Goal: Task Accomplishment & Management: Manage account settings

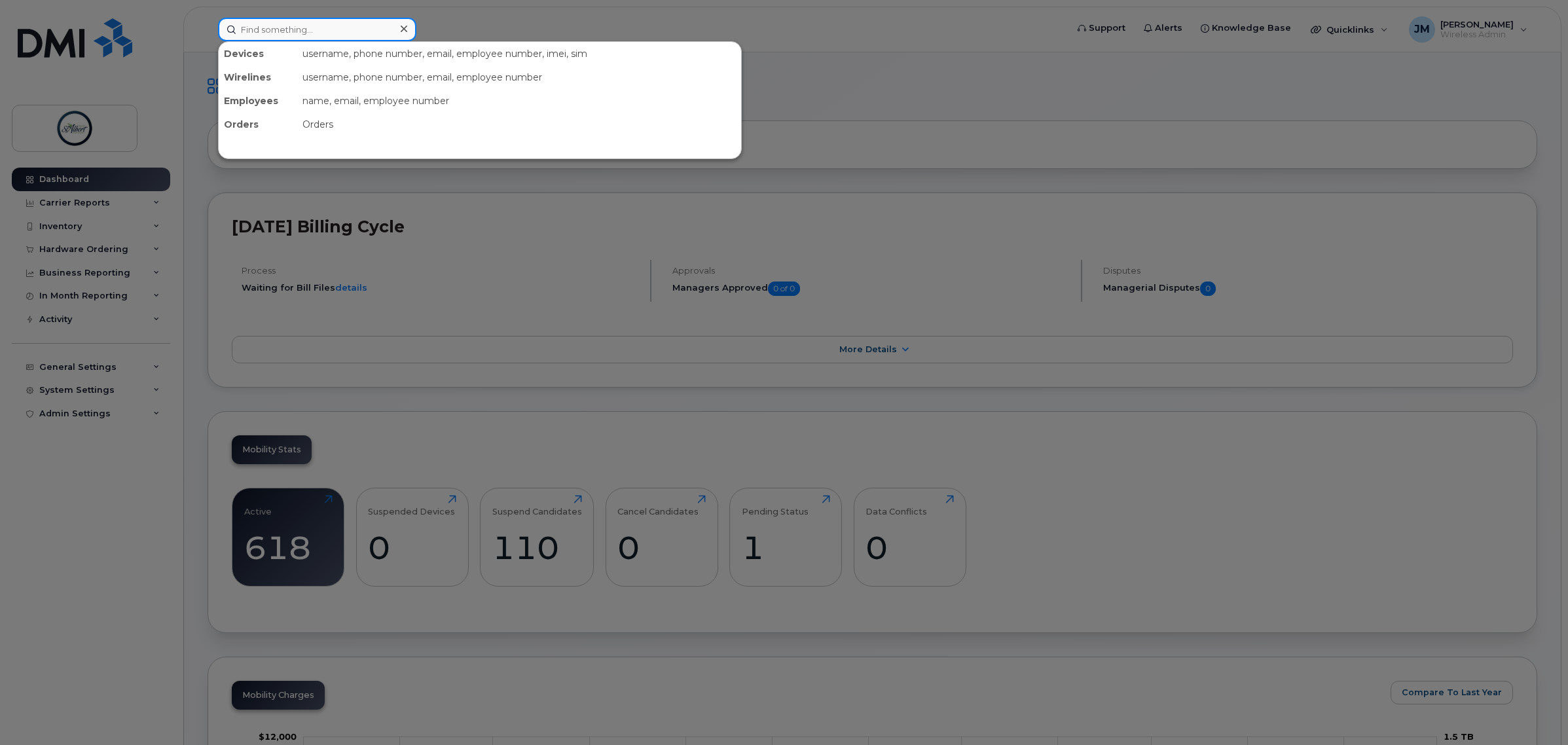
click at [285, 36] on input at bounding box center [317, 30] width 198 height 24
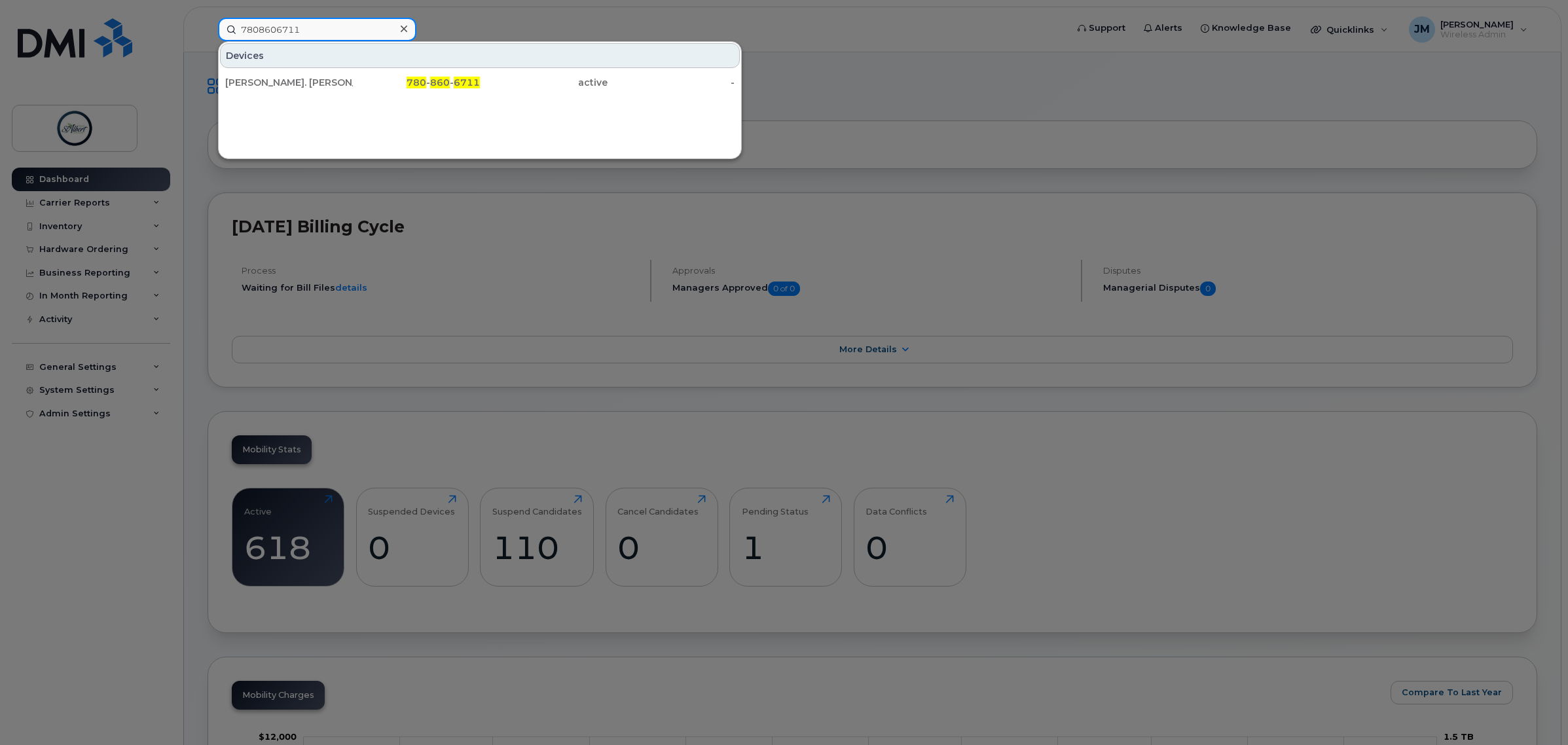
type input "7808606711"
click at [266, 78] on div "[PERSON_NAME]. [PERSON_NAME]" at bounding box center [289, 83] width 127 height 13
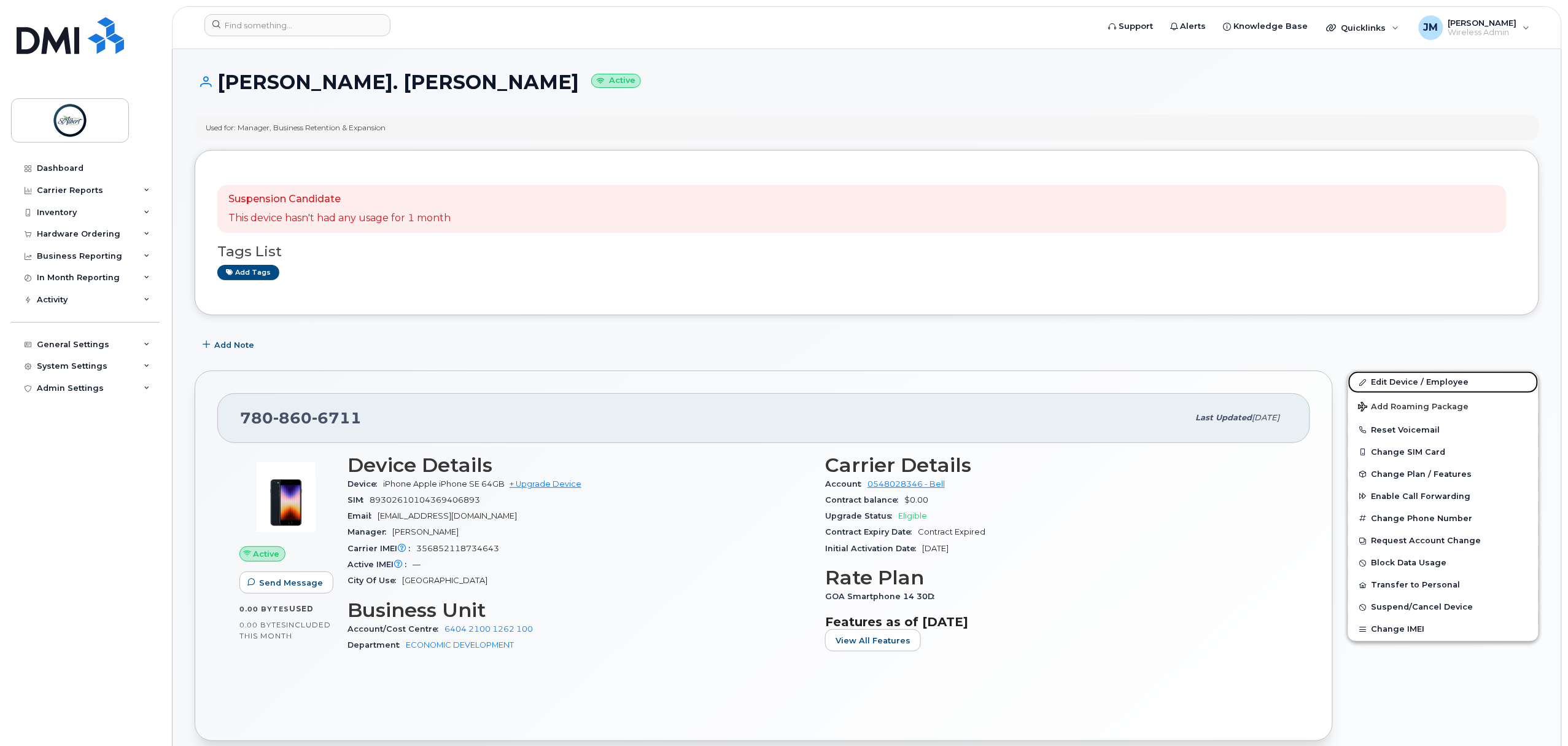
click at [1407, 375] on link "Edit Device / Employee" at bounding box center [1444, 382] width 190 height 22
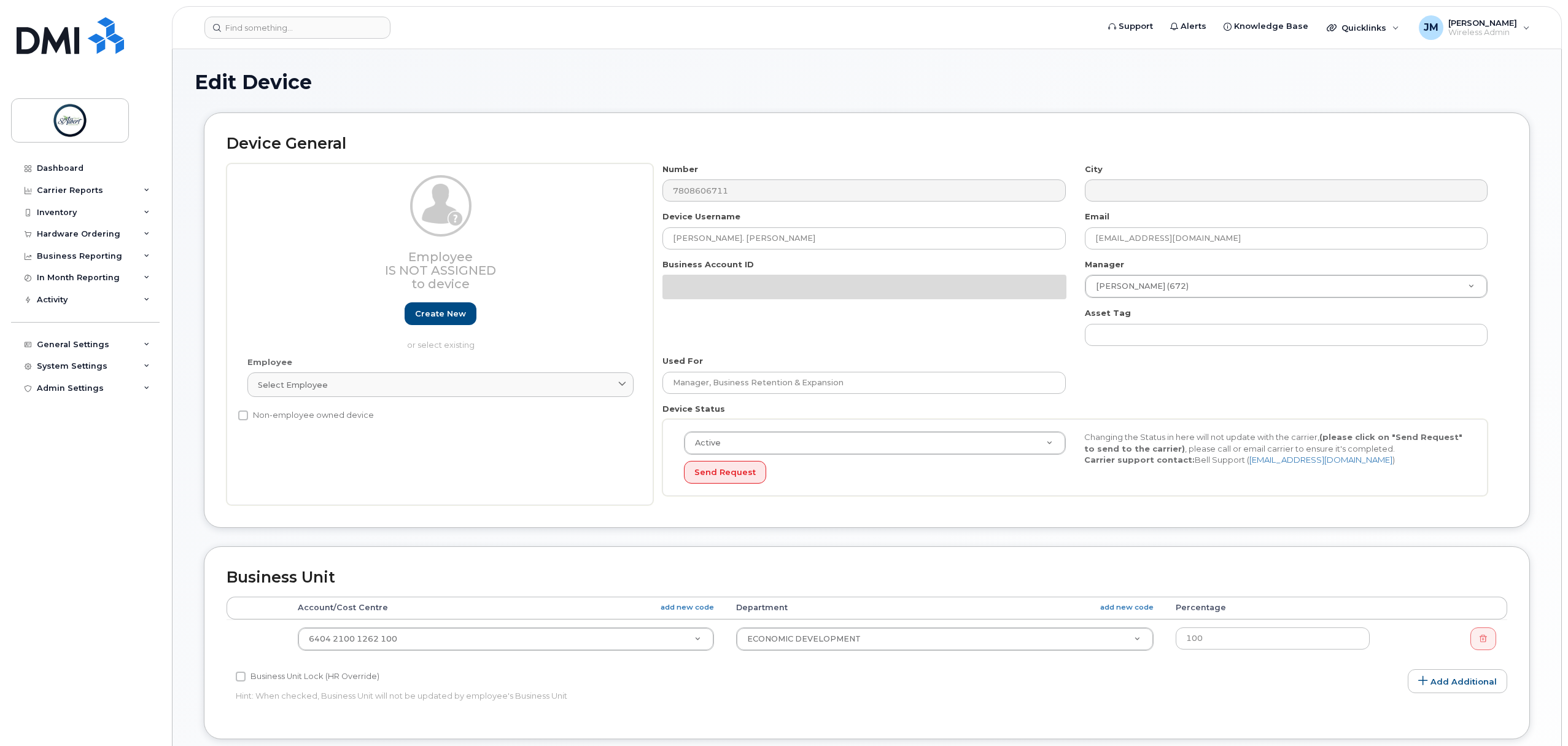
select select "12189357"
drag, startPoint x: 763, startPoint y: 234, endPoint x: 639, endPoint y: 244, distance: 124.4
click at [639, 244] on div "Employee Is not assigned to device Create new or select existing Employee Selec…" at bounding box center [867, 335] width 1281 height 342
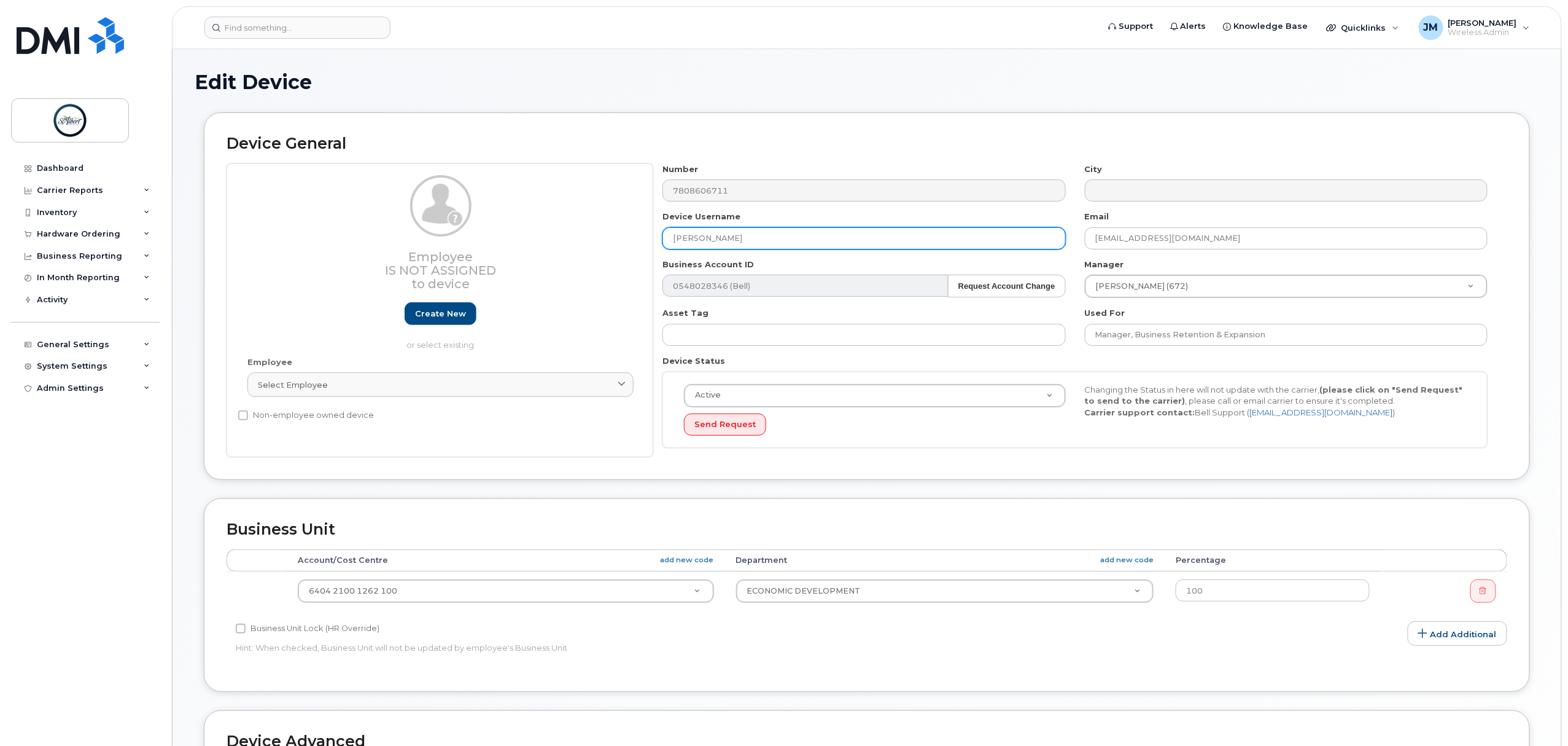
type input "[PERSON_NAME]"
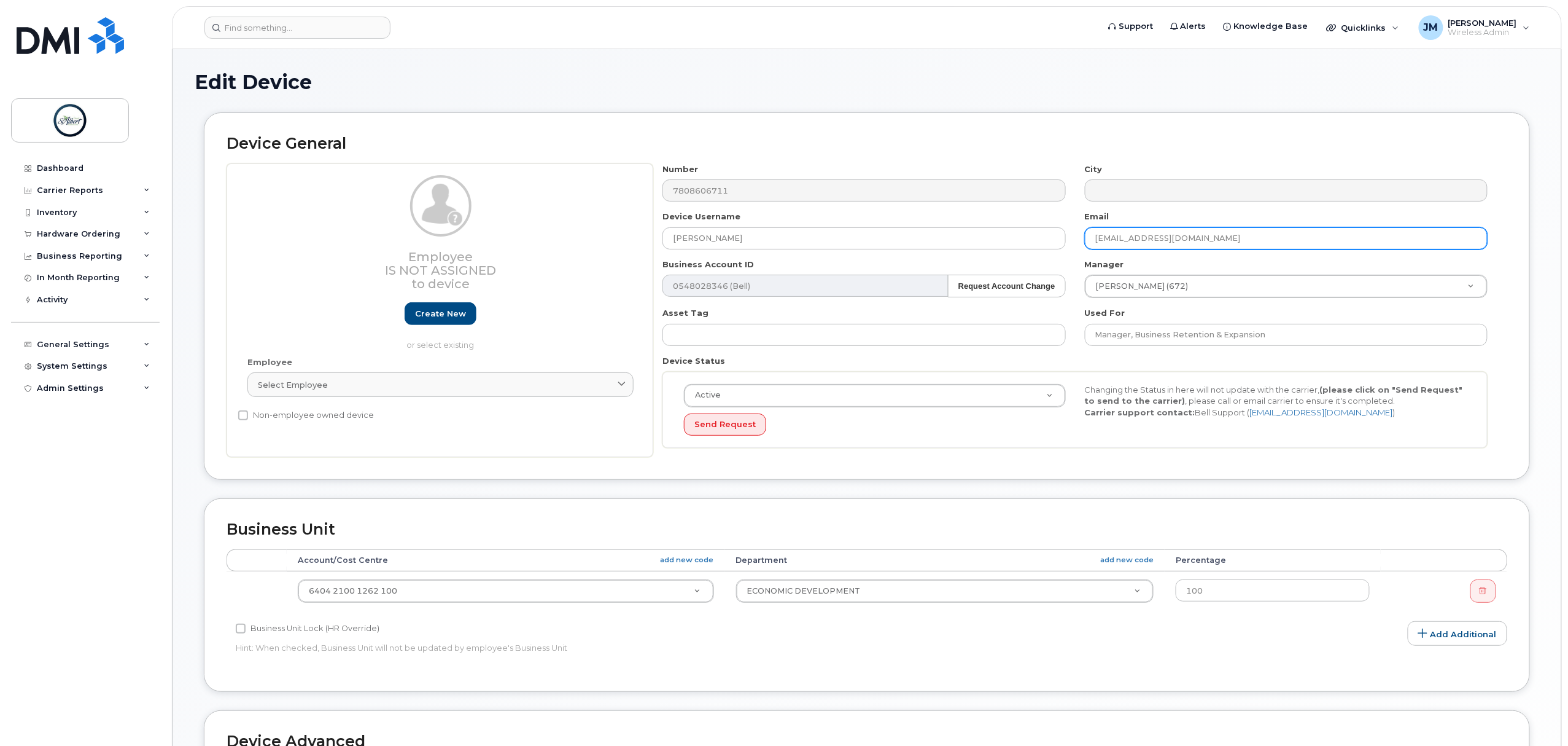
type input "+"
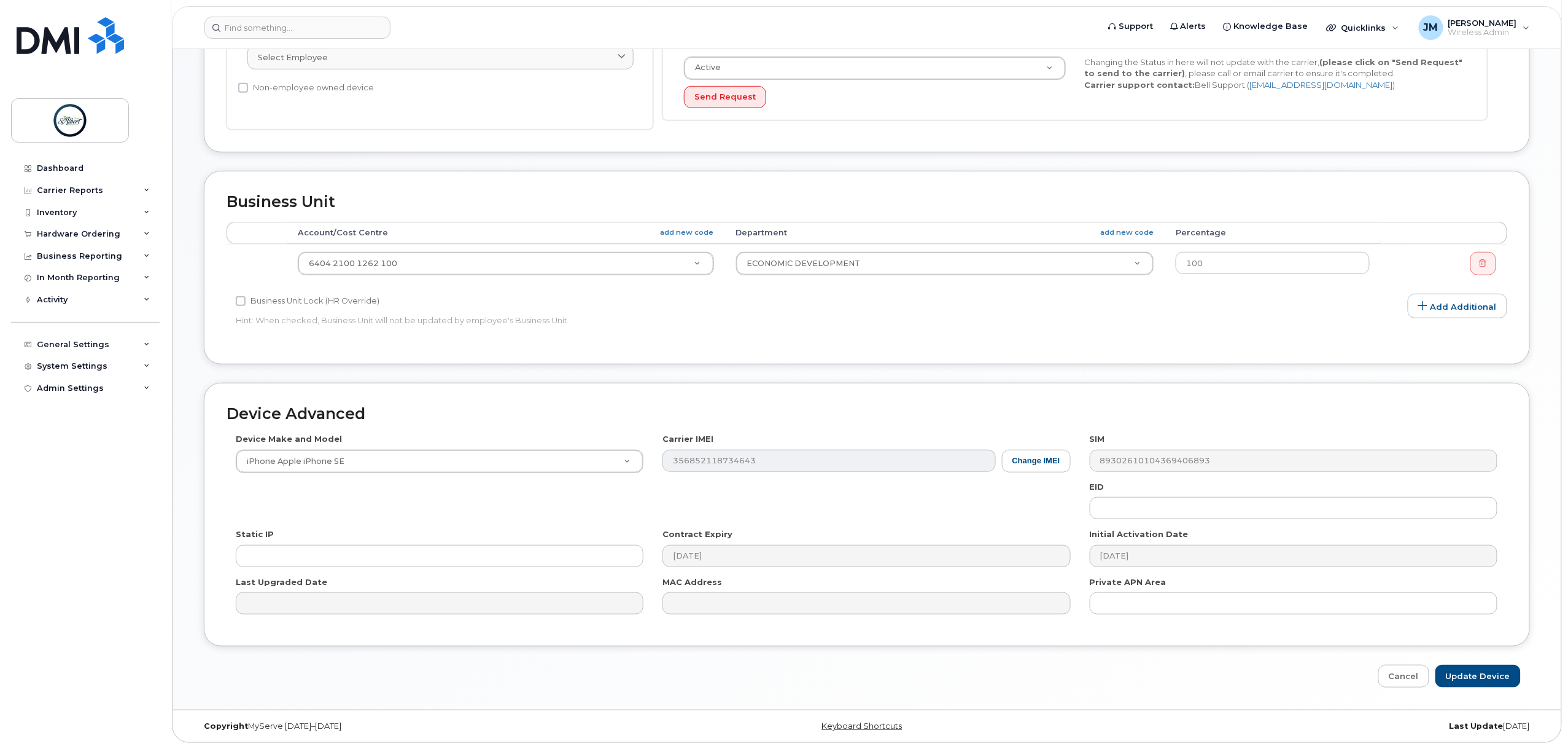
scroll to position [335, 0]
type input "[EMAIL_ADDRESS][DOMAIN_NAME]"
click at [1470, 670] on input "Update Device" at bounding box center [1478, 673] width 85 height 22
type input "Saving..."
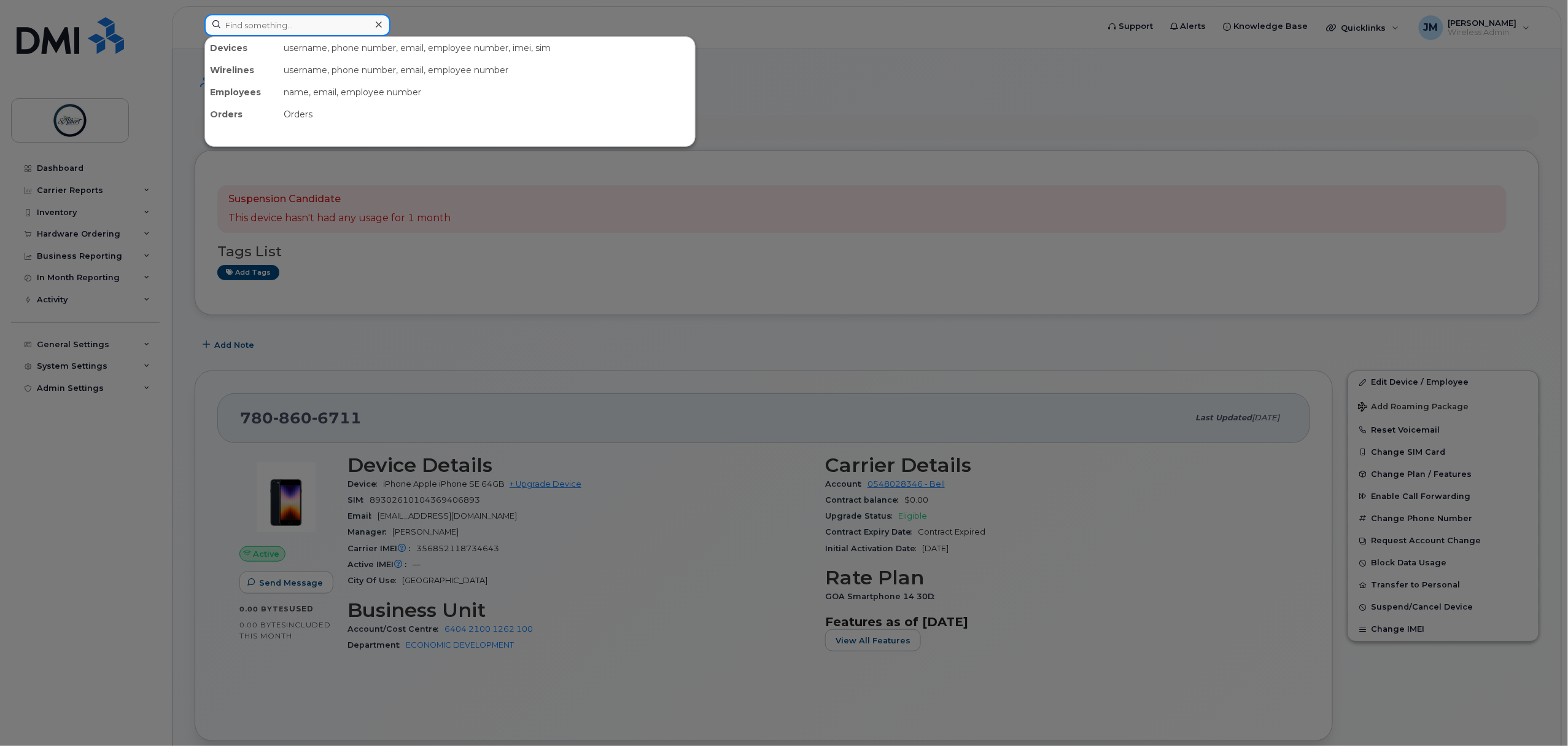
click at [263, 25] on input at bounding box center [297, 25] width 186 height 22
type input "f"
type input "site1"
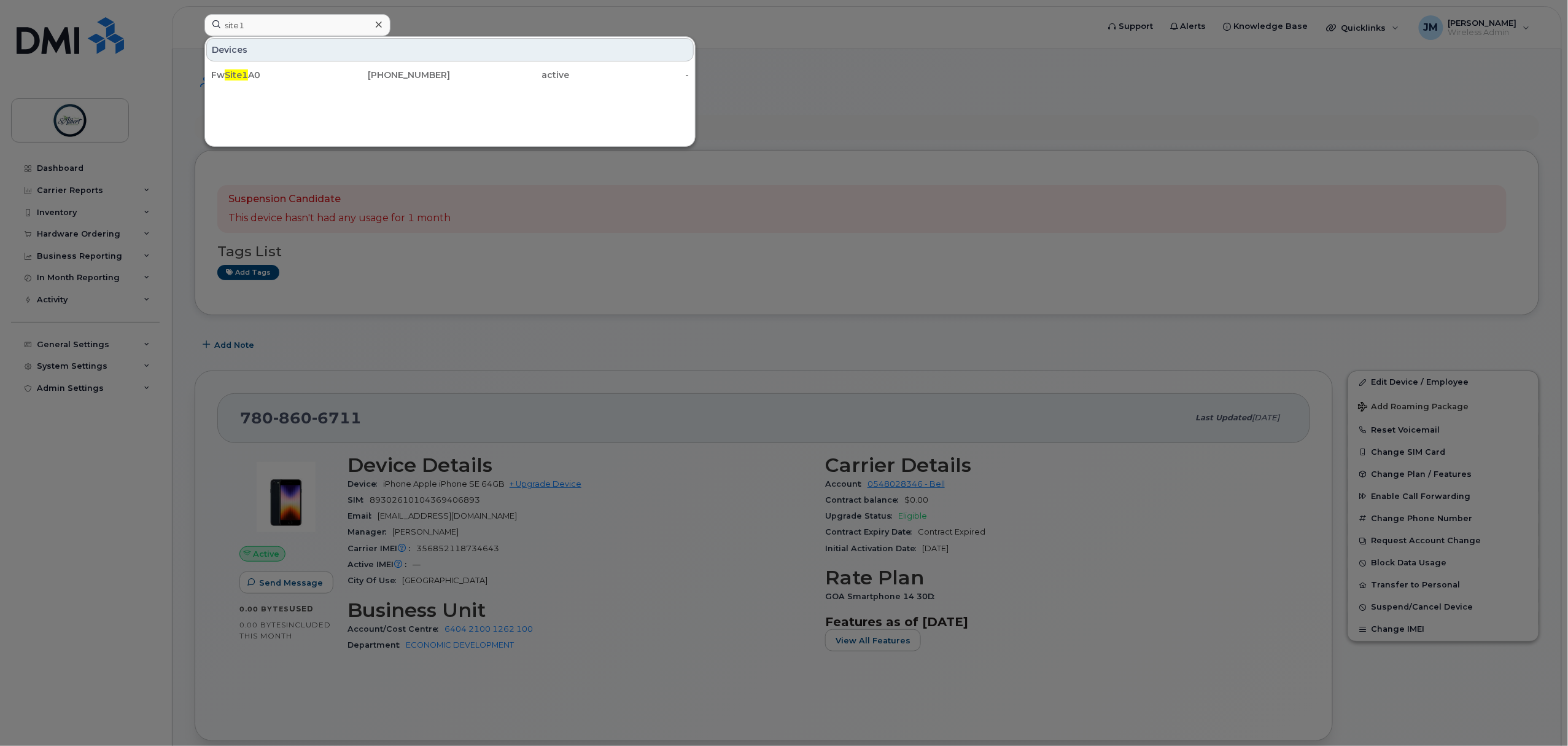
click at [270, 77] on div "Fw Site1 A0" at bounding box center [271, 75] width 120 height 13
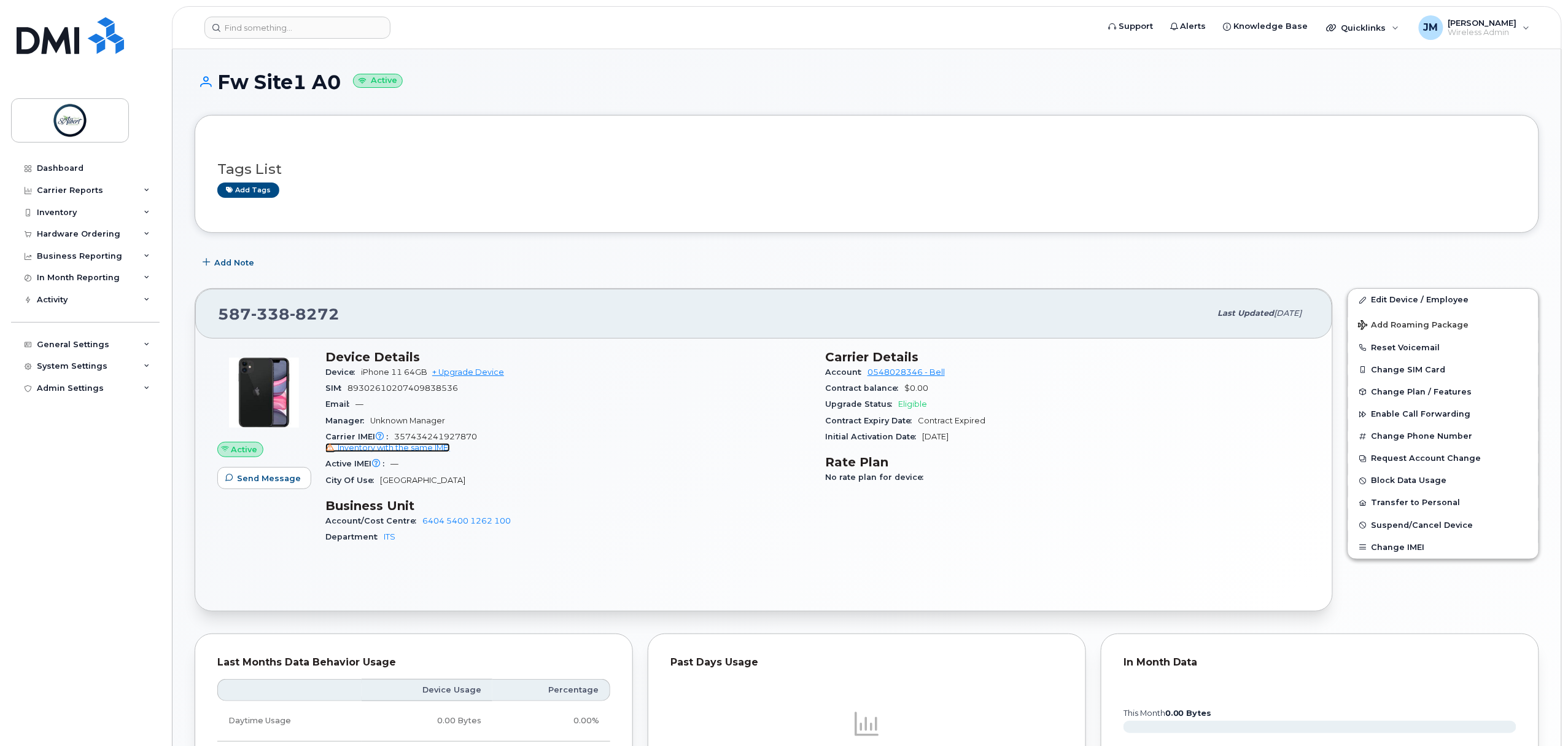
click at [415, 451] on span "Inventory with the same IMEI" at bounding box center [394, 447] width 113 height 9
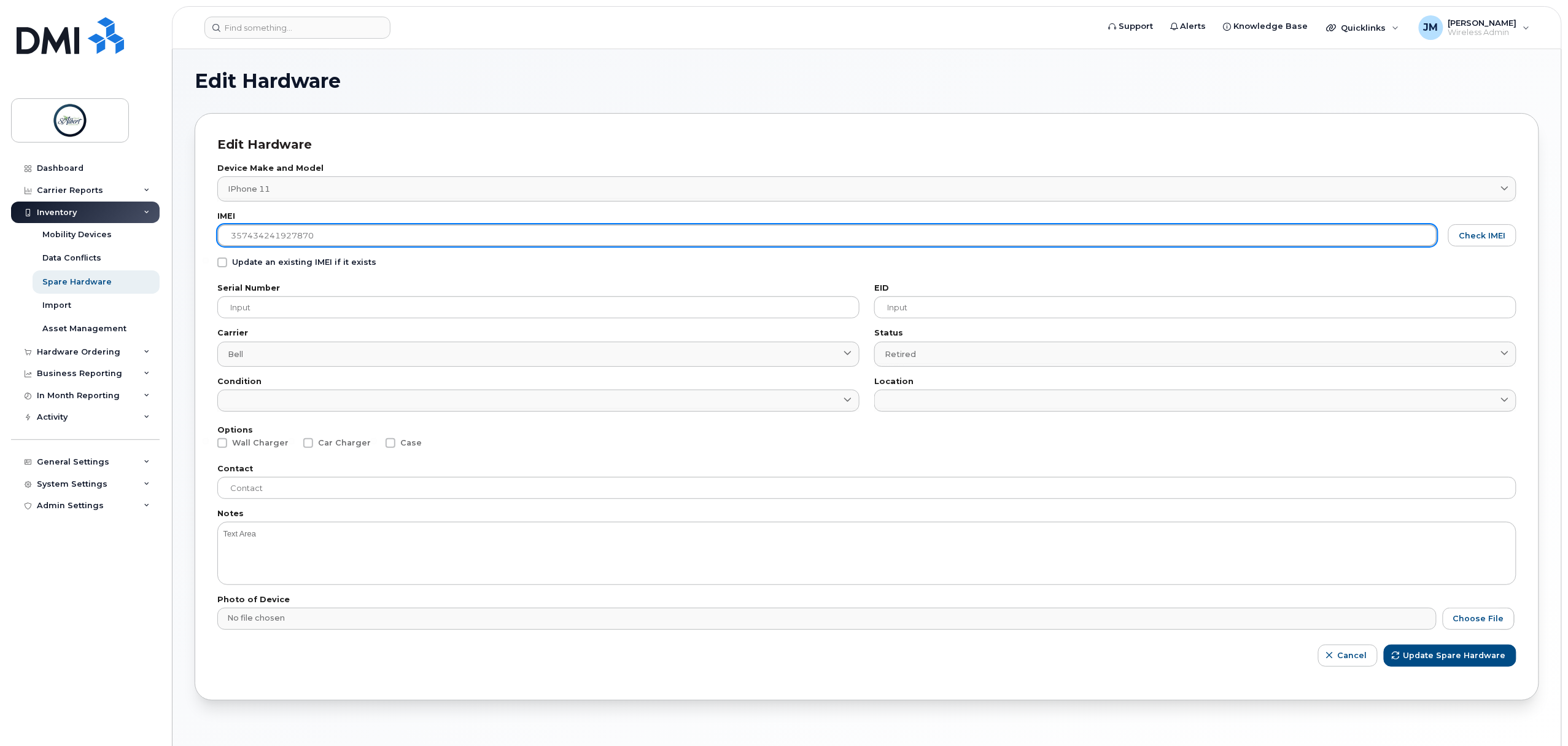
drag, startPoint x: 366, startPoint y: 244, endPoint x: 203, endPoint y: 230, distance: 163.6
click at [202, 230] on div "Edit Hardware Device Make and Model iPhone 11 1698 Android TCL 502 Watch Apple …" at bounding box center [867, 407] width 1345 height 587
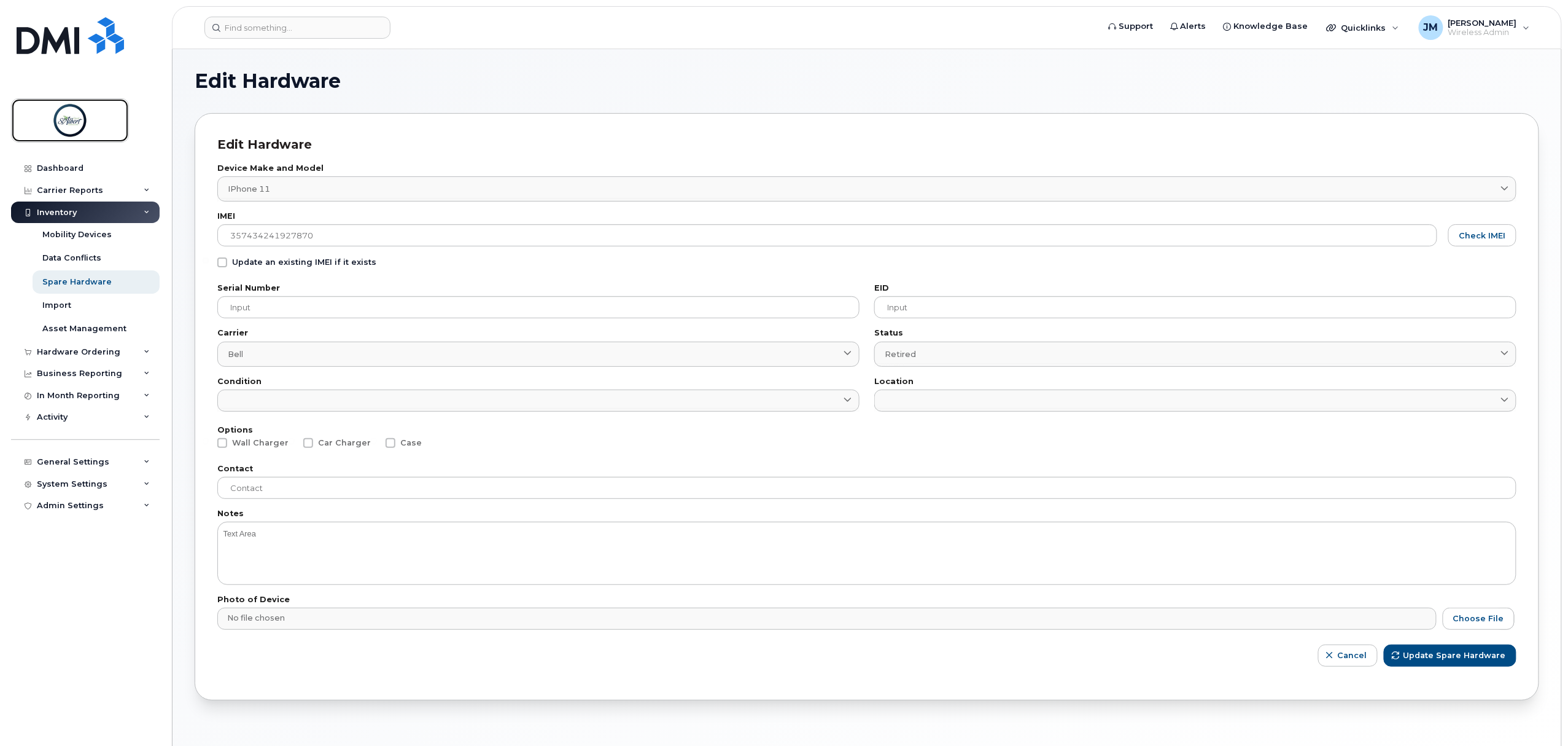
click at [67, 111] on img at bounding box center [69, 120] width 94 height 36
click at [287, 31] on input at bounding box center [297, 28] width 186 height 22
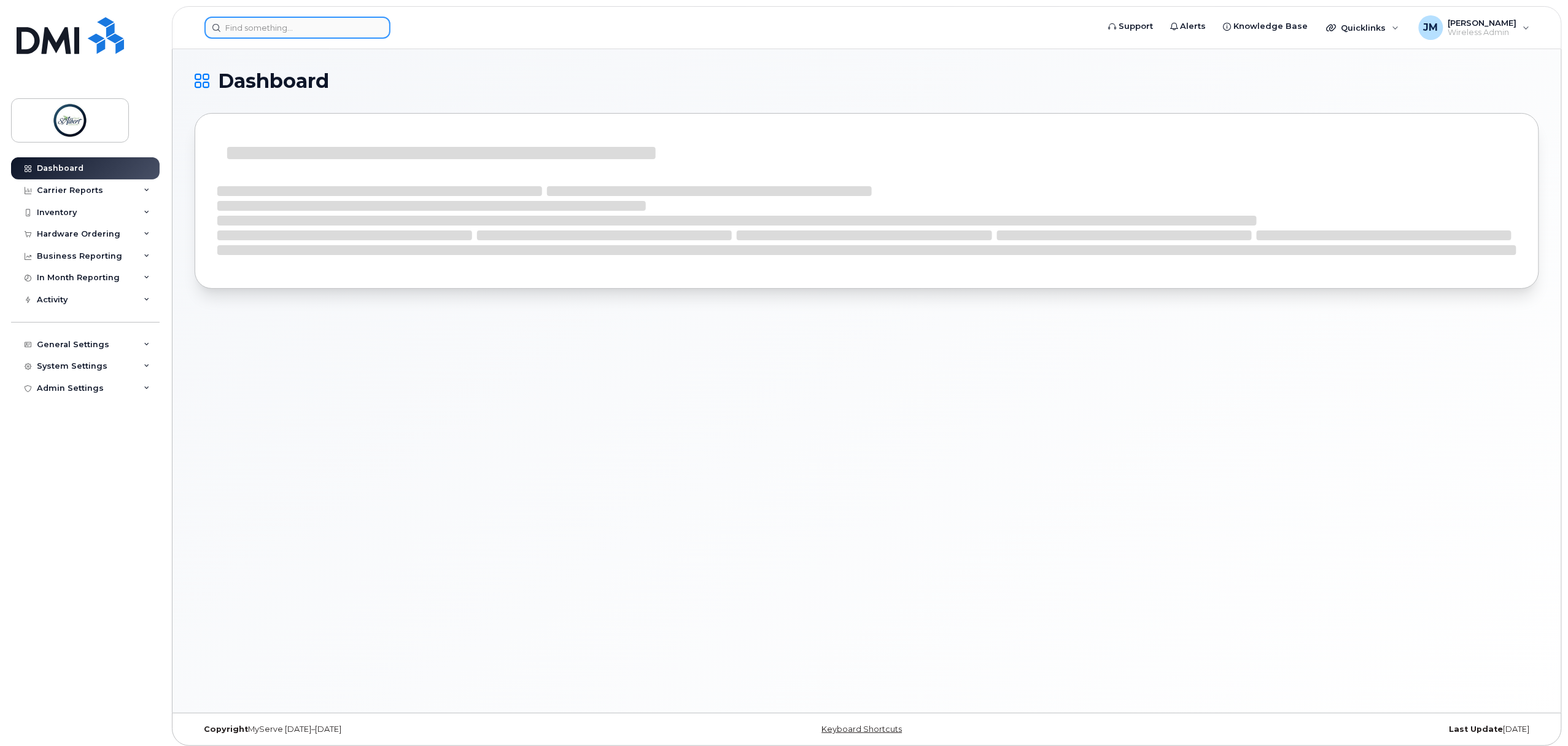
click at [285, 38] on div at bounding box center [647, 28] width 885 height 22
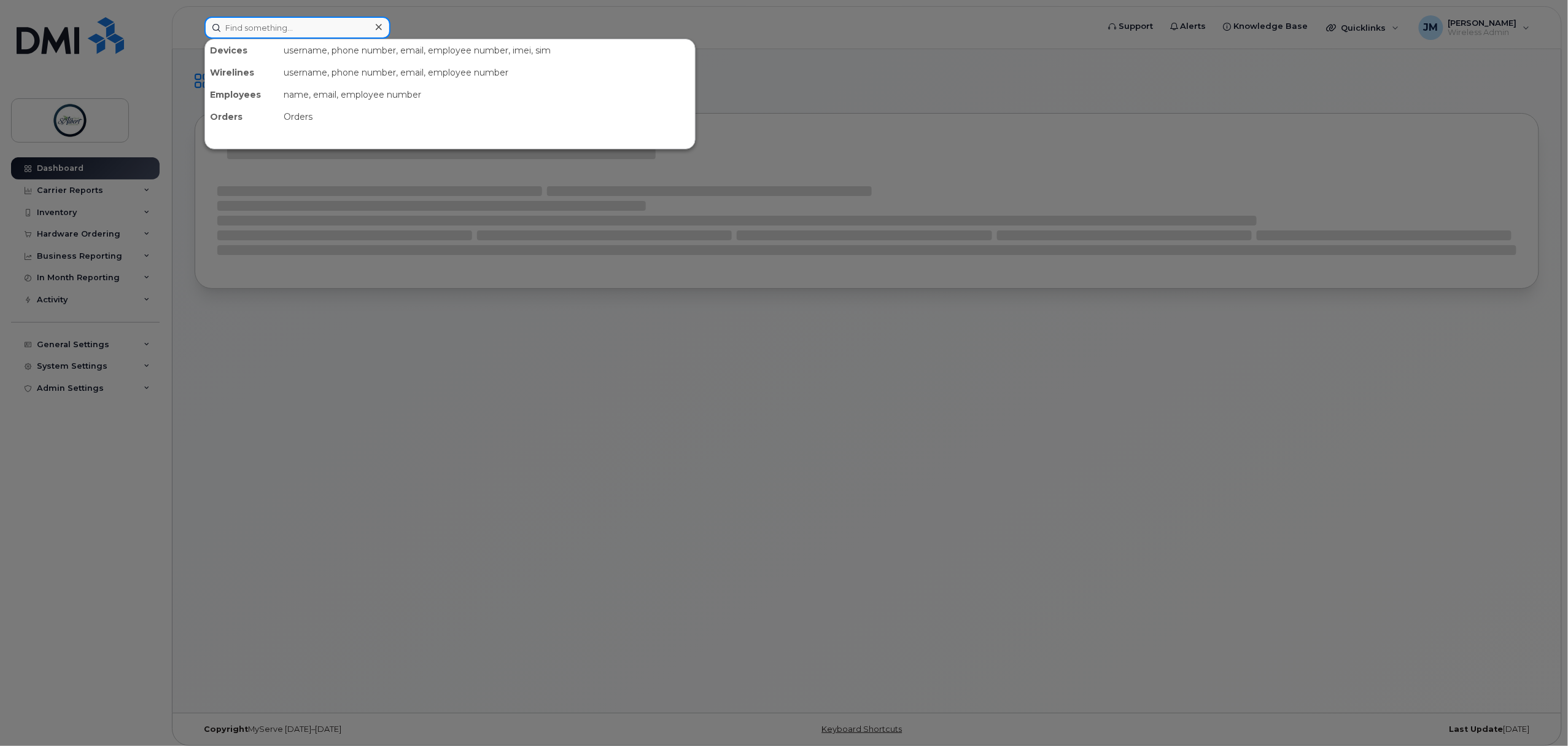
paste input "357434241927870"
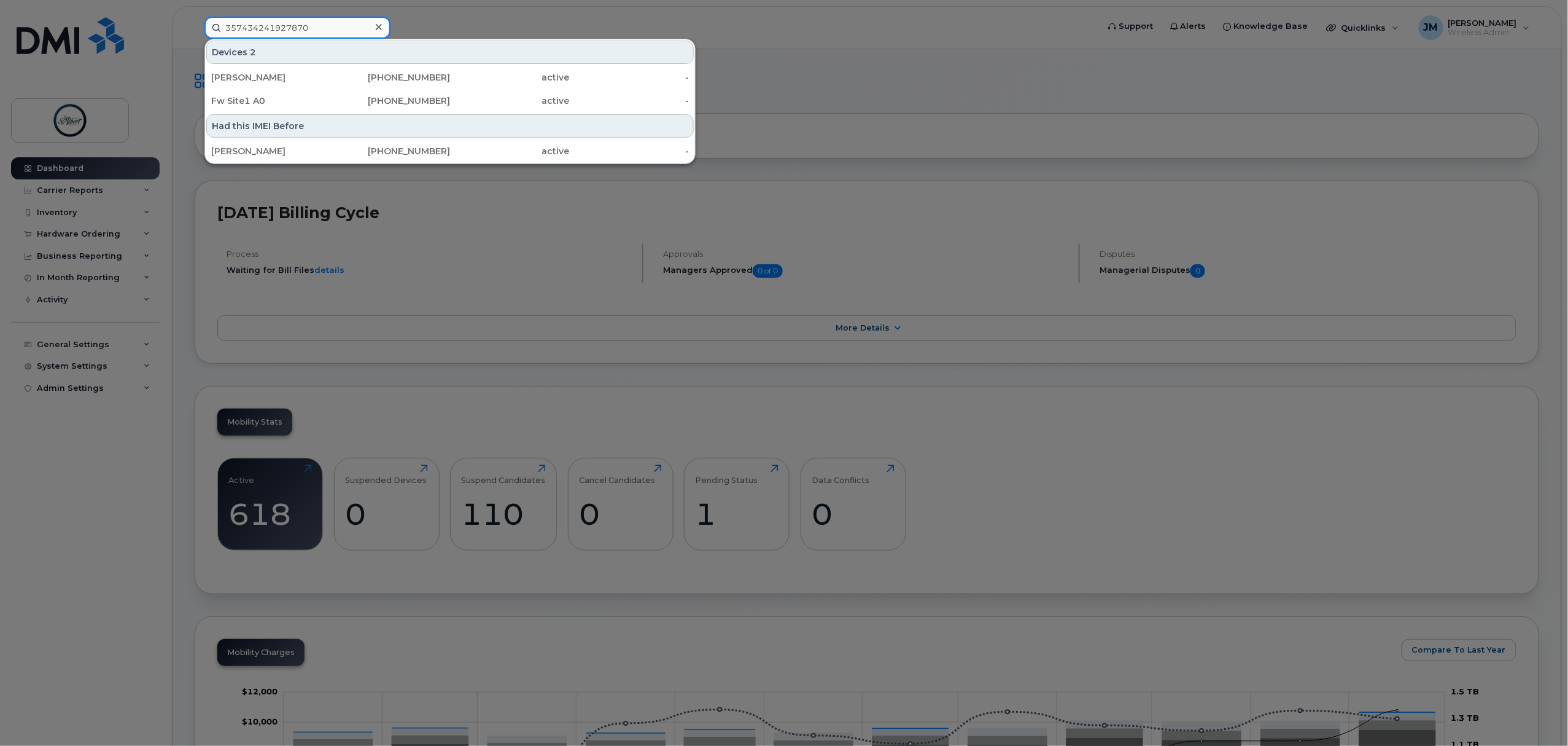
type input "357434241927870"
click at [299, 83] on div "William Logie" at bounding box center [271, 78] width 120 height 13
